Goal: Task Accomplishment & Management: Complete application form

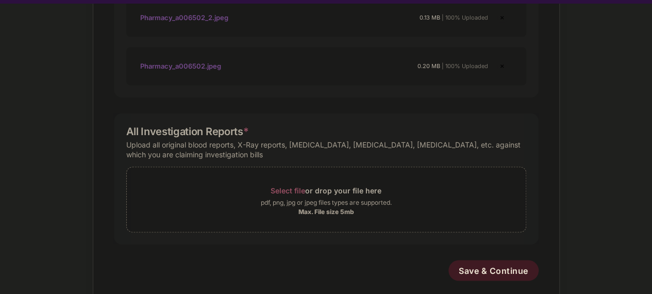
scroll to position [32, 0]
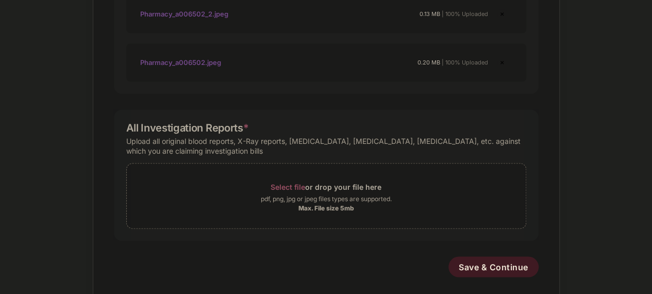
click at [301, 134] on div "Upload all original blood reports, X-Ray reports, [MEDICAL_DATA], [MEDICAL_DATA…" at bounding box center [326, 146] width 400 height 24
copy div "[MEDICAL_DATA]"
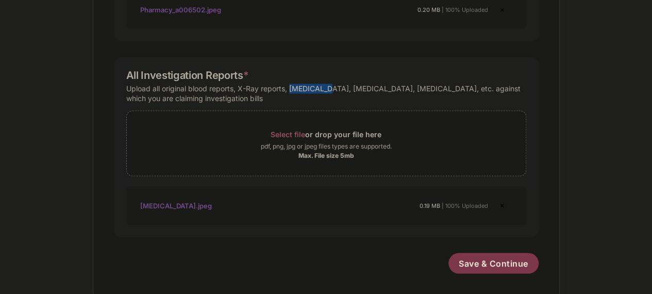
click at [479, 257] on span "Save & Continue" at bounding box center [493, 262] width 70 height 11
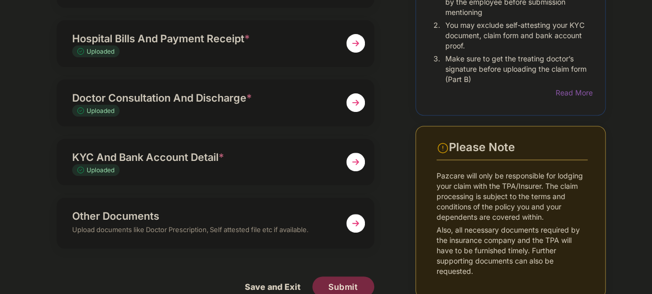
scroll to position [143, 0]
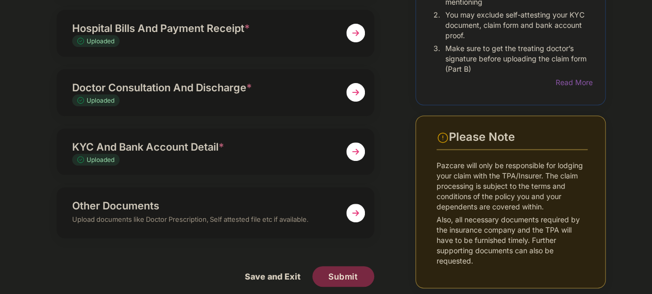
click at [346, 205] on img at bounding box center [355, 212] width 19 height 19
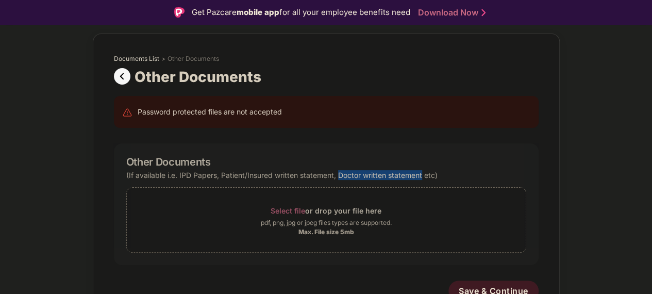
drag, startPoint x: 345, startPoint y: 177, endPoint x: 418, endPoint y: 175, distance: 72.7
click at [418, 175] on div "(If available i.e. IPD Papers, Patient/Insured written statement, Doctor writte…" at bounding box center [281, 175] width 311 height 14
copy div "Doctor written statement"
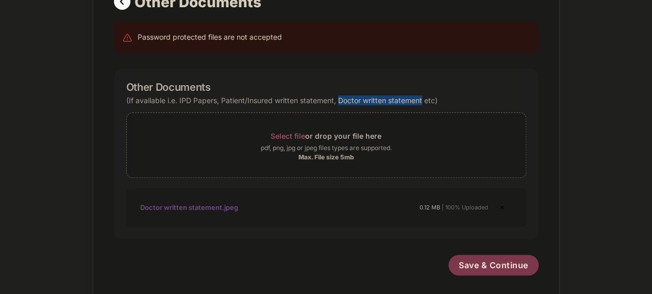
scroll to position [89, 0]
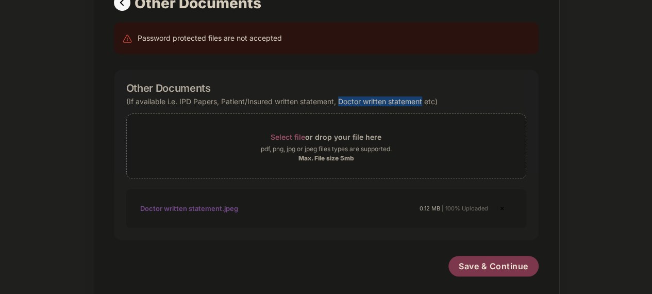
click at [488, 261] on span "Save & Continue" at bounding box center [493, 265] width 70 height 11
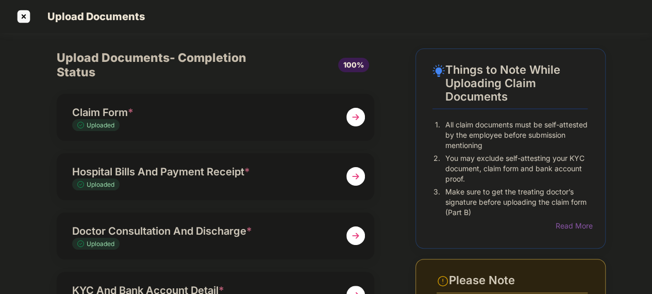
scroll to position [139, 0]
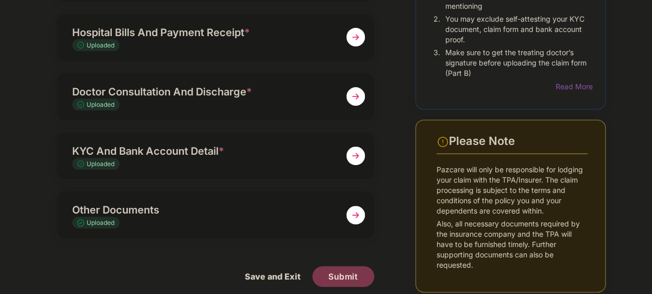
click at [344, 270] on span "Submit" at bounding box center [342, 275] width 29 height 11
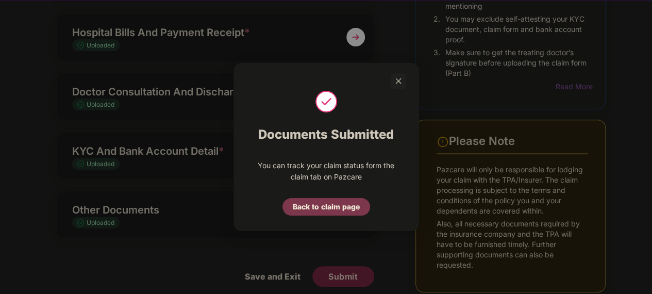
click at [336, 206] on div "Back to claim page" at bounding box center [326, 206] width 67 height 11
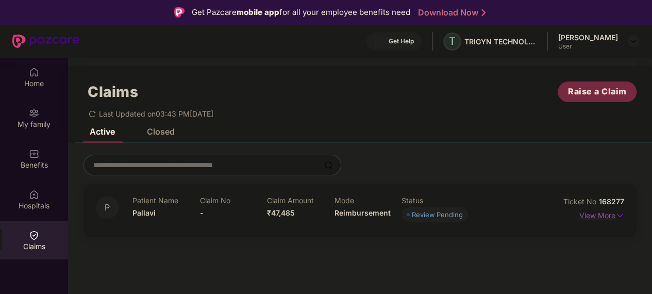
click at [615, 214] on img at bounding box center [619, 215] width 9 height 11
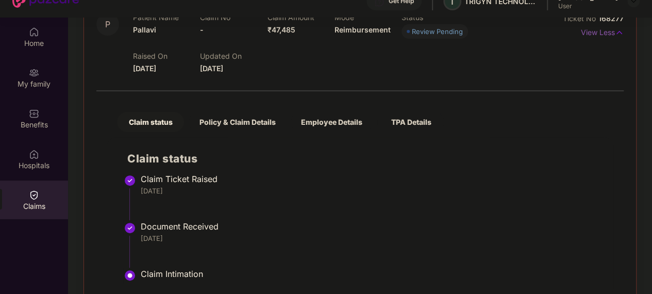
scroll to position [65, 0]
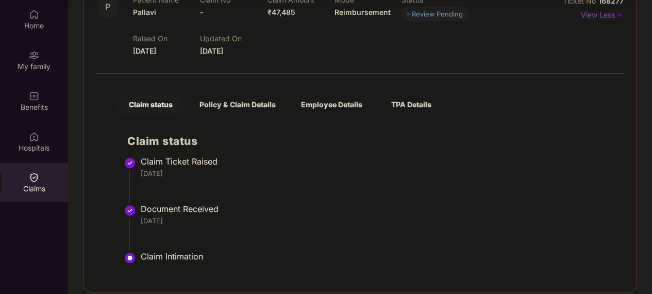
click at [250, 97] on div "Policy & Claim Details" at bounding box center [237, 104] width 97 height 20
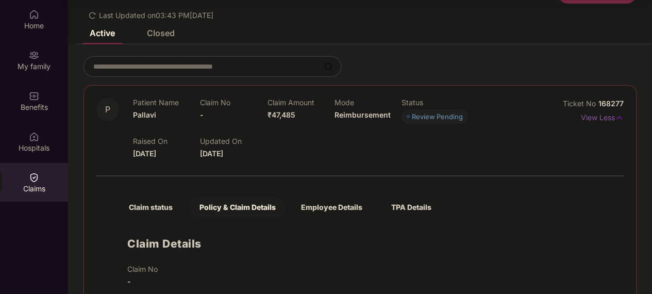
scroll to position [40, 0]
click at [349, 197] on div "Employee Details" at bounding box center [332, 207] width 82 height 20
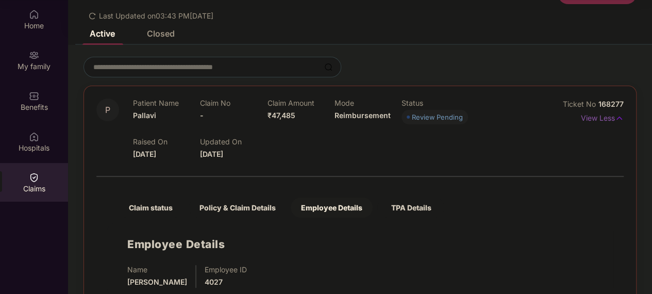
scroll to position [57, 0]
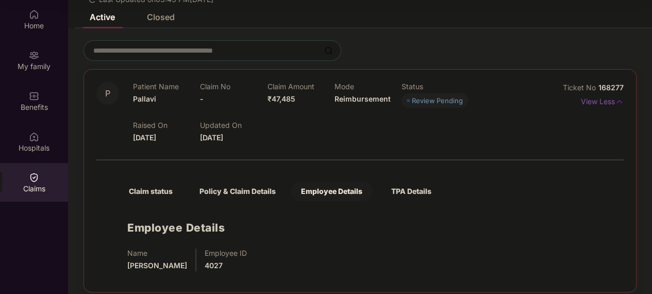
click at [408, 181] on div "TPA Details" at bounding box center [410, 191] width 67 height 20
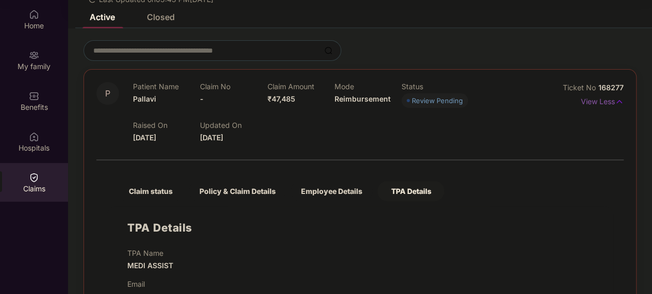
scroll to position [79, 0]
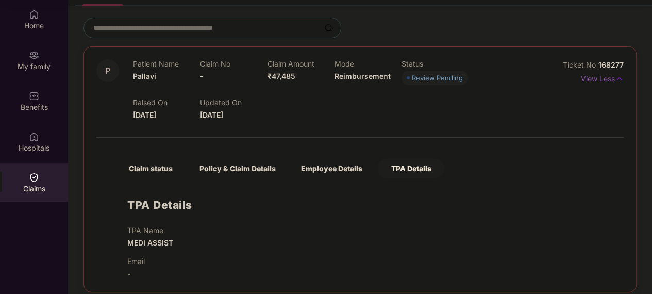
click at [47, 171] on div "Claims" at bounding box center [34, 182] width 68 height 39
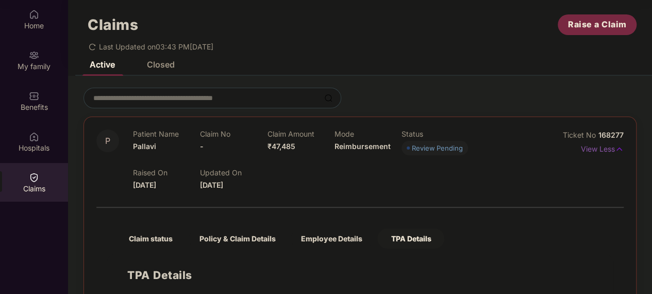
scroll to position [0, 0]
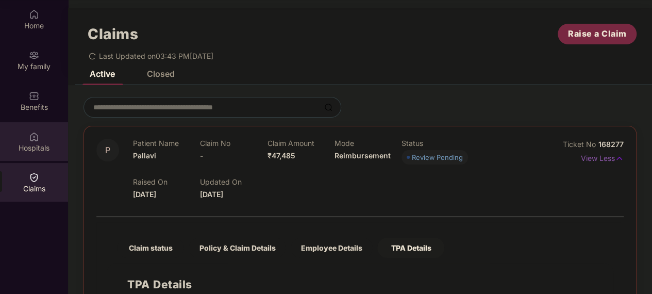
click at [35, 131] on img at bounding box center [34, 136] width 10 height 10
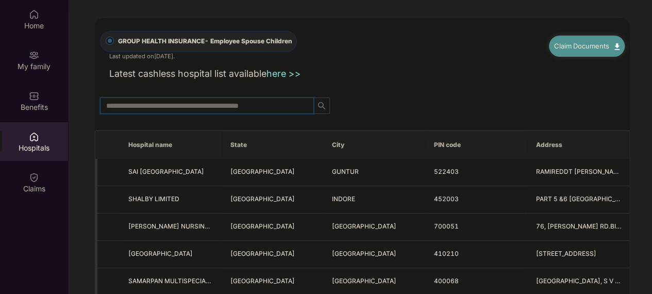
click at [263, 100] on input "text" at bounding box center [202, 105] width 193 height 11
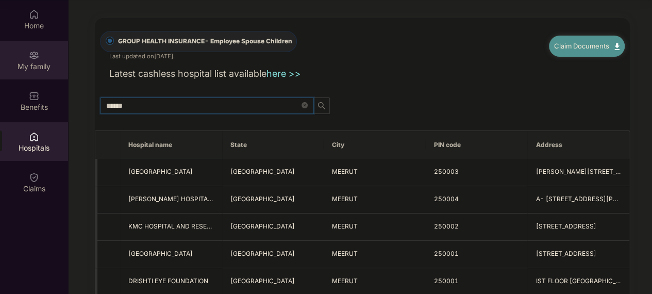
type input "******"
click at [40, 52] on div "My family" at bounding box center [34, 60] width 68 height 39
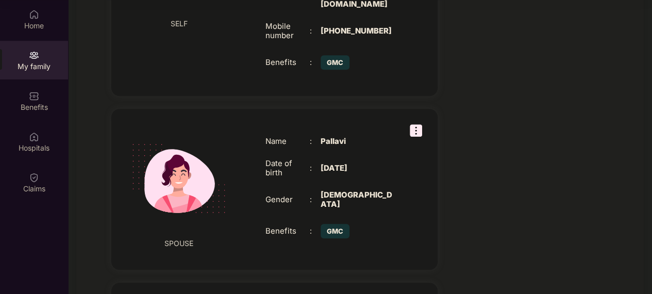
scroll to position [319, 0]
click at [179, 238] on span "SPOUSE" at bounding box center [178, 243] width 29 height 11
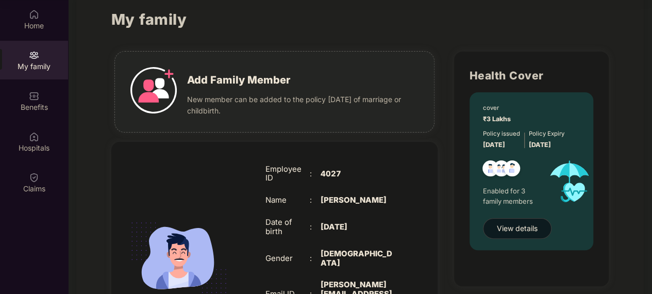
scroll to position [0, 0]
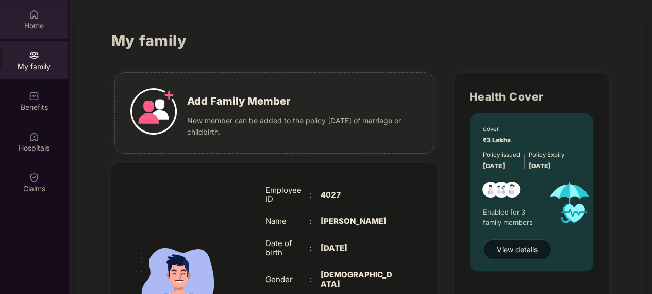
click at [35, 21] on div "Home" at bounding box center [34, 26] width 68 height 10
